Goal: Task Accomplishment & Management: Manage account settings

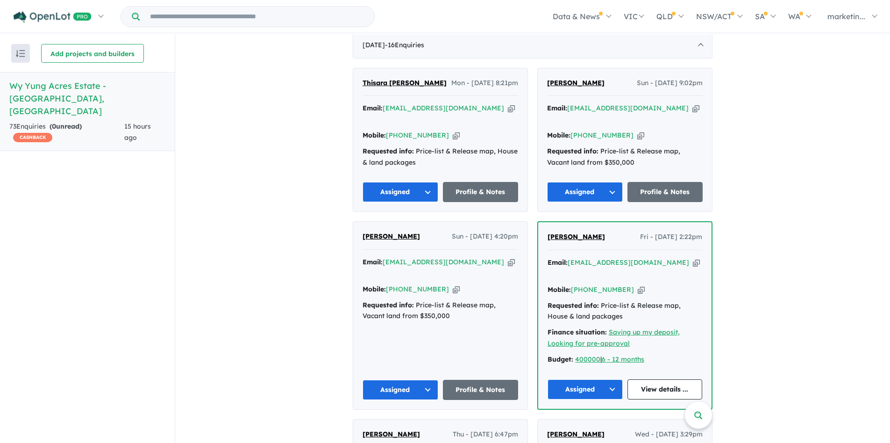
scroll to position [374, 0]
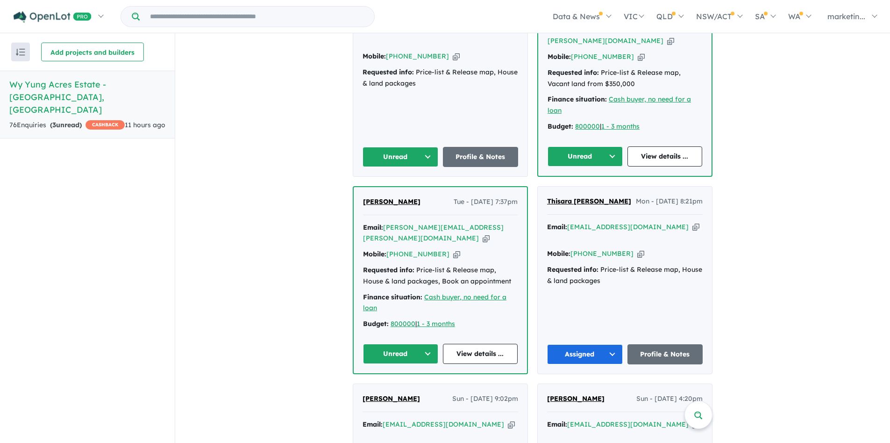
scroll to position [559, 0]
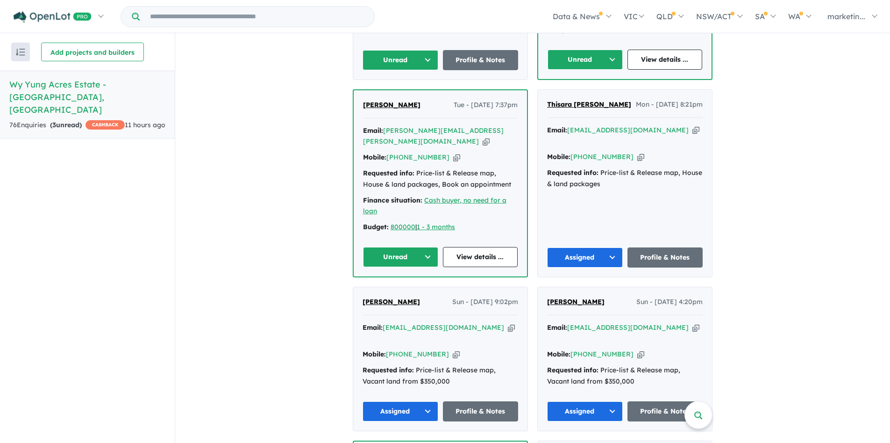
click at [414, 247] on button "Unread" at bounding box center [400, 257] width 75 height 20
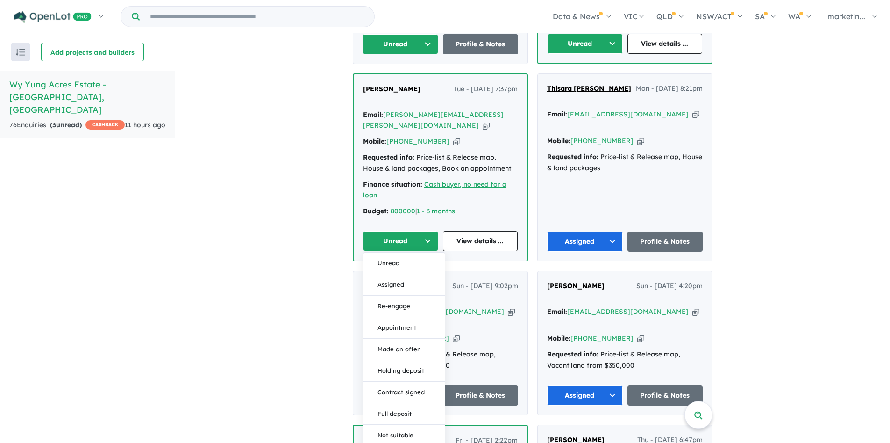
scroll to position [579, 0]
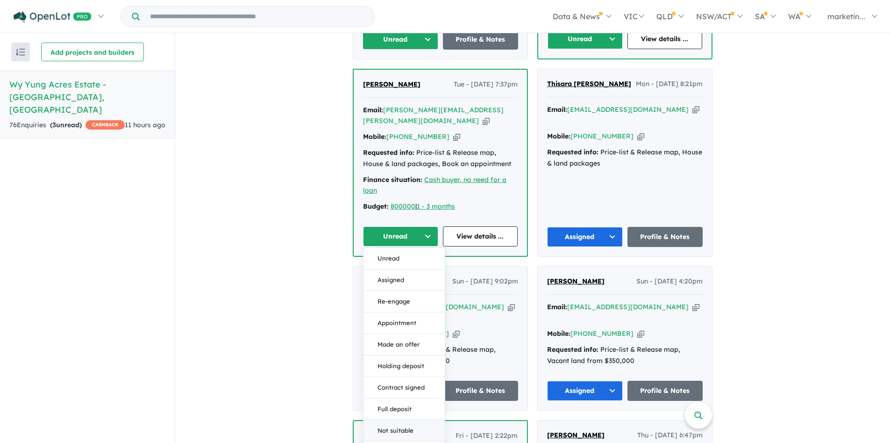
click at [397, 420] on button "Not suitable" at bounding box center [404, 430] width 81 height 21
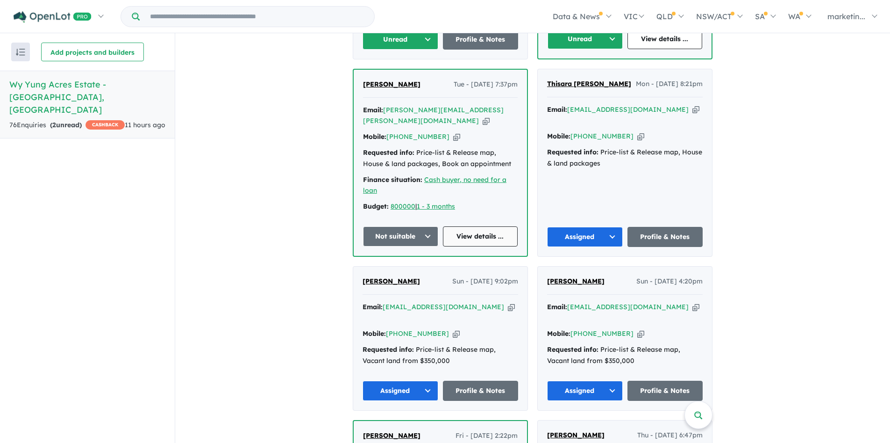
click at [476, 226] on link "View details ..." at bounding box center [480, 236] width 75 height 20
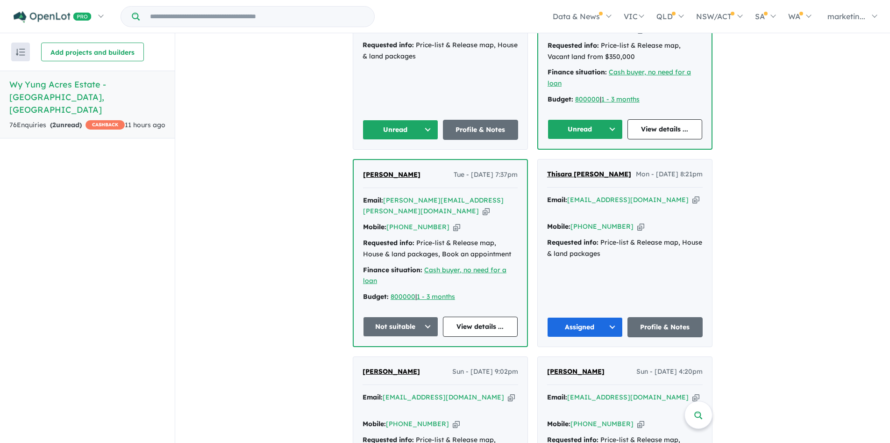
click at [595, 119] on button "Unread" at bounding box center [585, 129] width 75 height 20
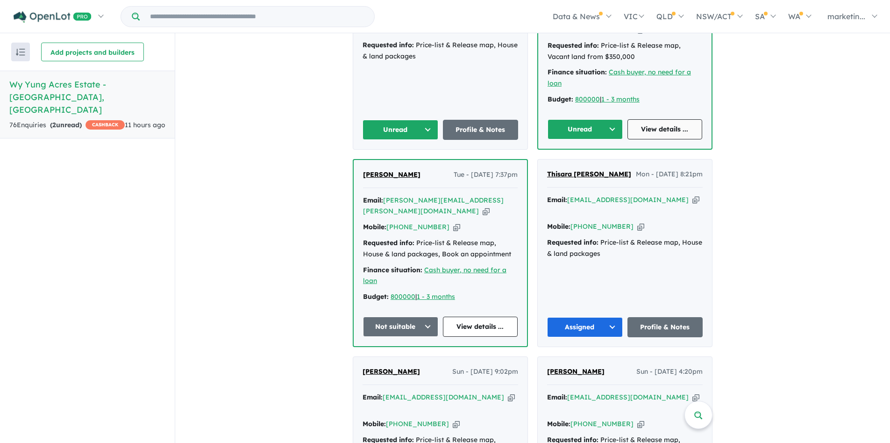
click at [667, 119] on link "View details ..." at bounding box center [665, 129] width 75 height 20
click at [408, 120] on button "Unread" at bounding box center [401, 130] width 76 height 20
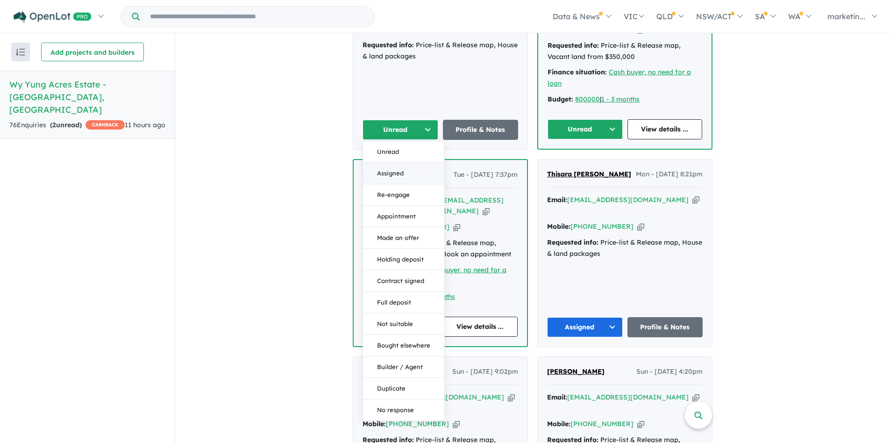
click at [408, 163] on button "Assigned" at bounding box center [403, 173] width 81 height 21
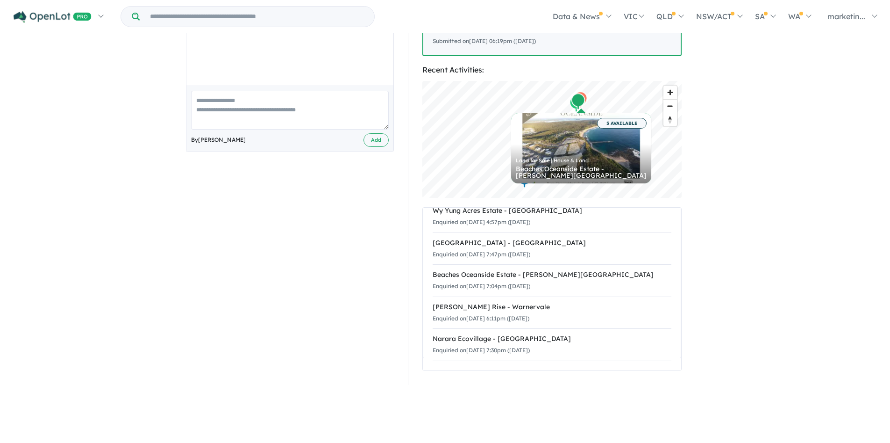
scroll to position [184, 0]
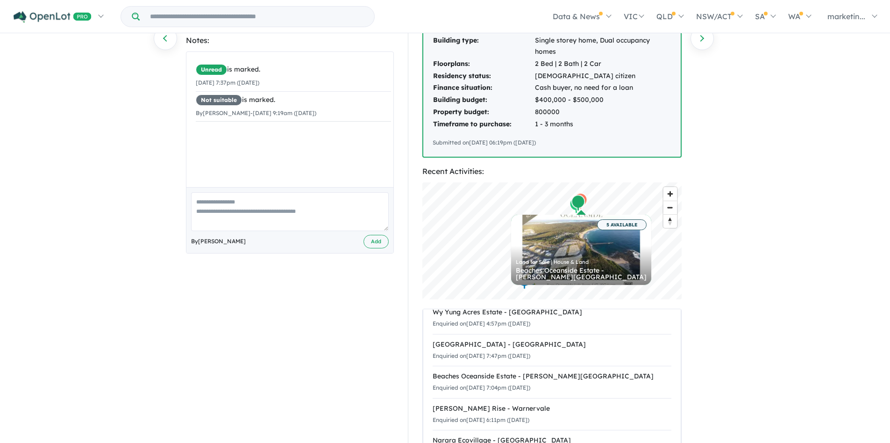
click at [272, 192] on textarea at bounding box center [290, 211] width 198 height 39
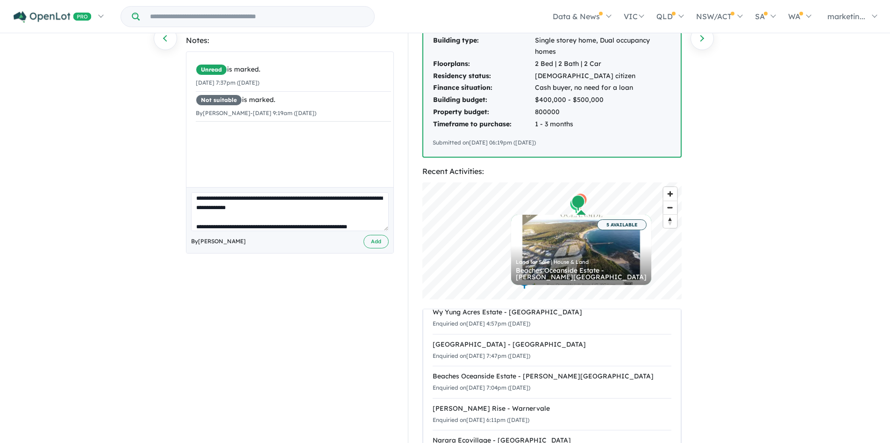
scroll to position [13, 0]
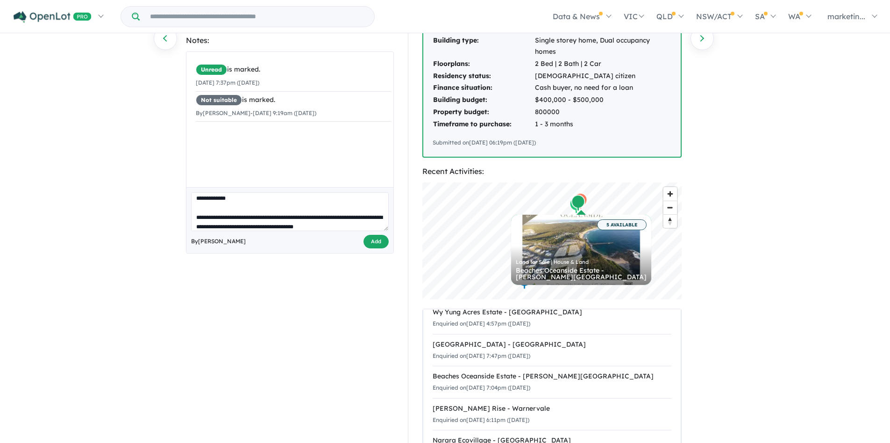
type textarea "**********"
click at [371, 235] on button "Add" at bounding box center [376, 242] width 25 height 14
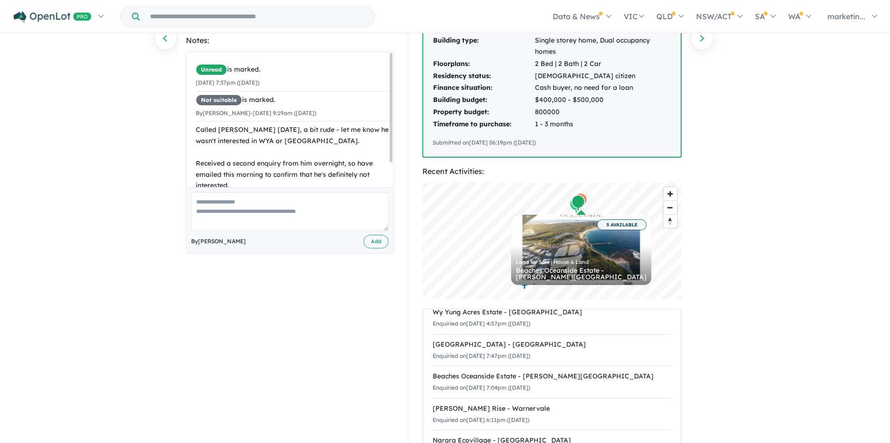
scroll to position [0, 0]
drag, startPoint x: 234, startPoint y: 166, endPoint x: 196, endPoint y: 121, distance: 59.1
click at [196, 121] on div "Unread is marked. 23/09/2025 7:37pm (Tuesday) Not suitable is marked. By Caitli…" at bounding box center [289, 119] width 207 height 135
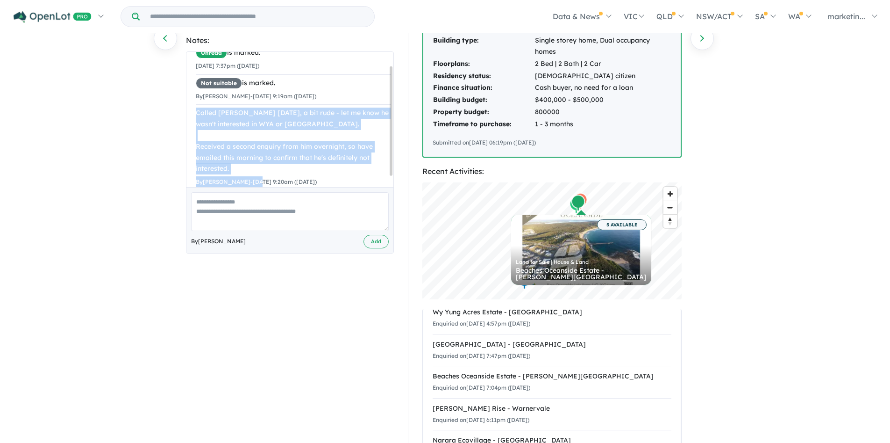
scroll to position [30, 0]
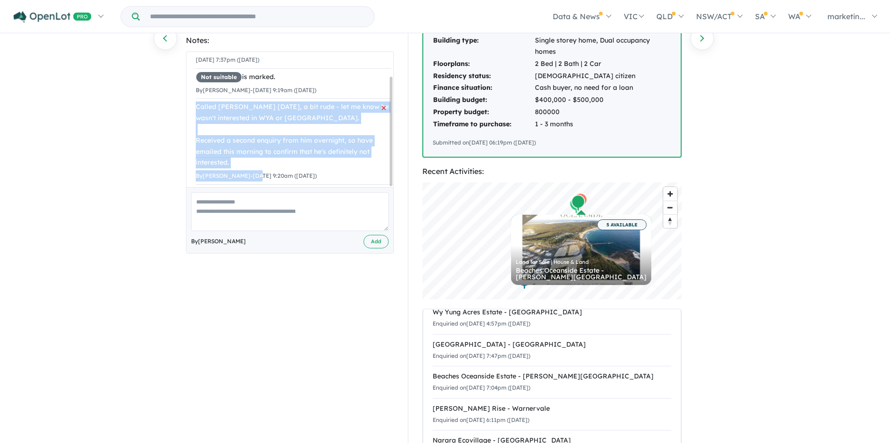
drag, startPoint x: 197, startPoint y: 118, endPoint x: 322, endPoint y: 139, distance: 127.1
click at [322, 139] on div "Called Ken yesterday, a bit rude - let me know he wasn't interested in WYA or E…" at bounding box center [293, 134] width 195 height 67
copy div "Called Ken yesterday, a bit rude - let me know he wasn't interested in WYA or E…"
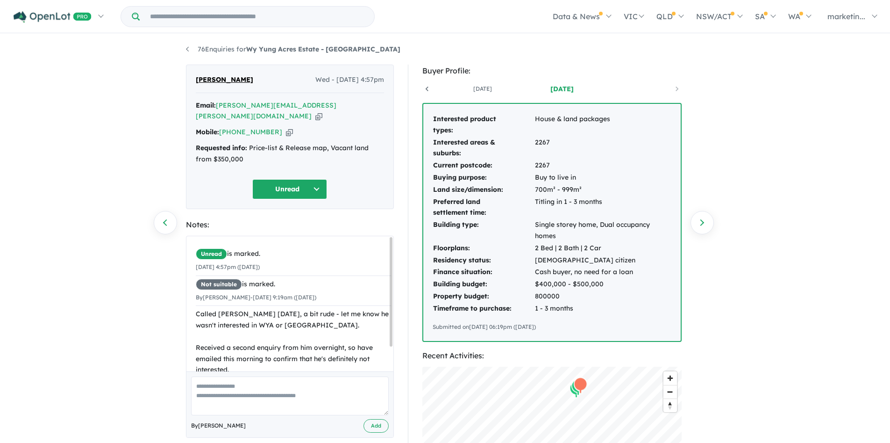
click at [308, 186] on button "Unread" at bounding box center [289, 189] width 75 height 20
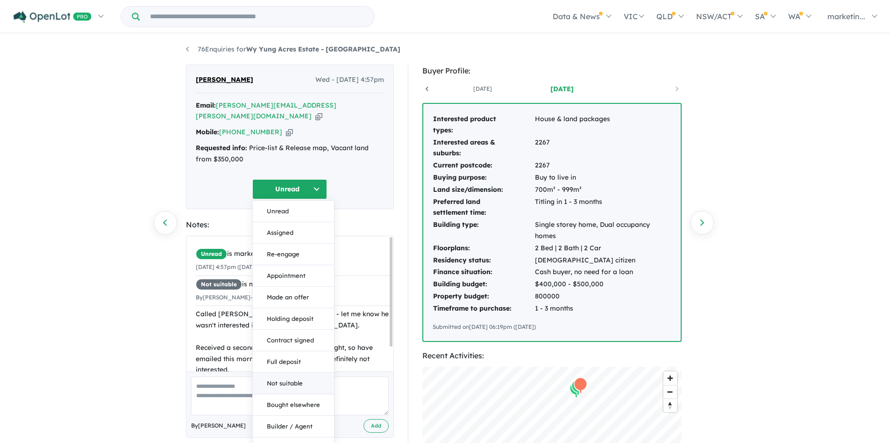
click at [299, 372] on button "Not suitable" at bounding box center [293, 382] width 81 height 21
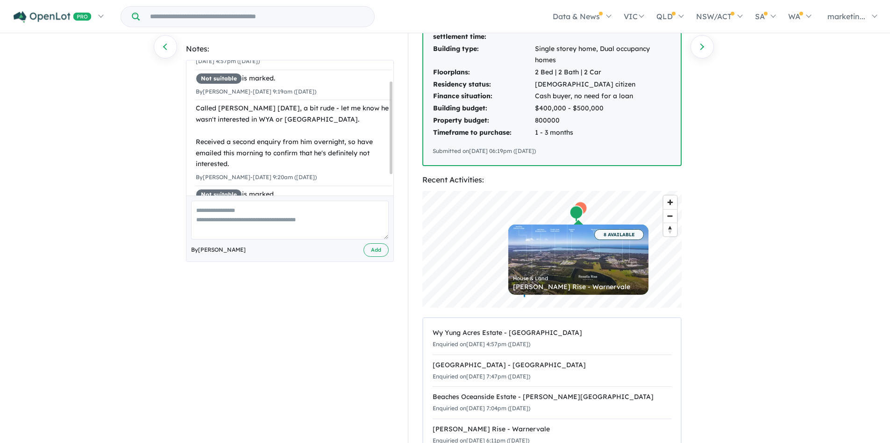
scroll to position [81, 0]
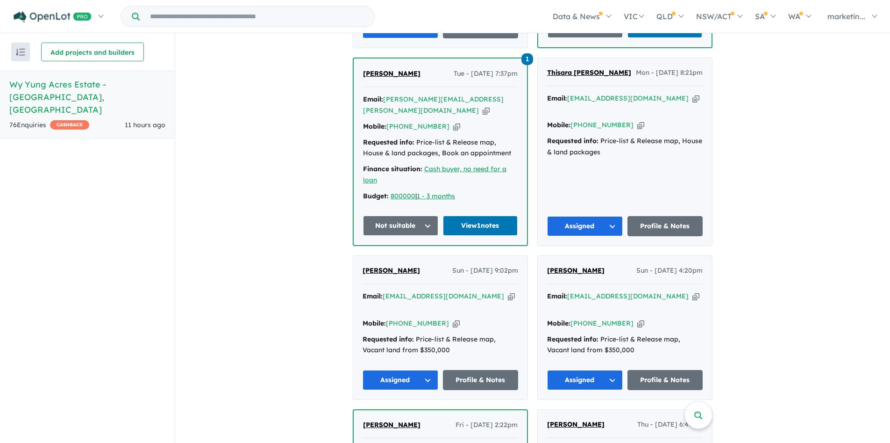
scroll to position [497, 0]
